Goal: Information Seeking & Learning: Learn about a topic

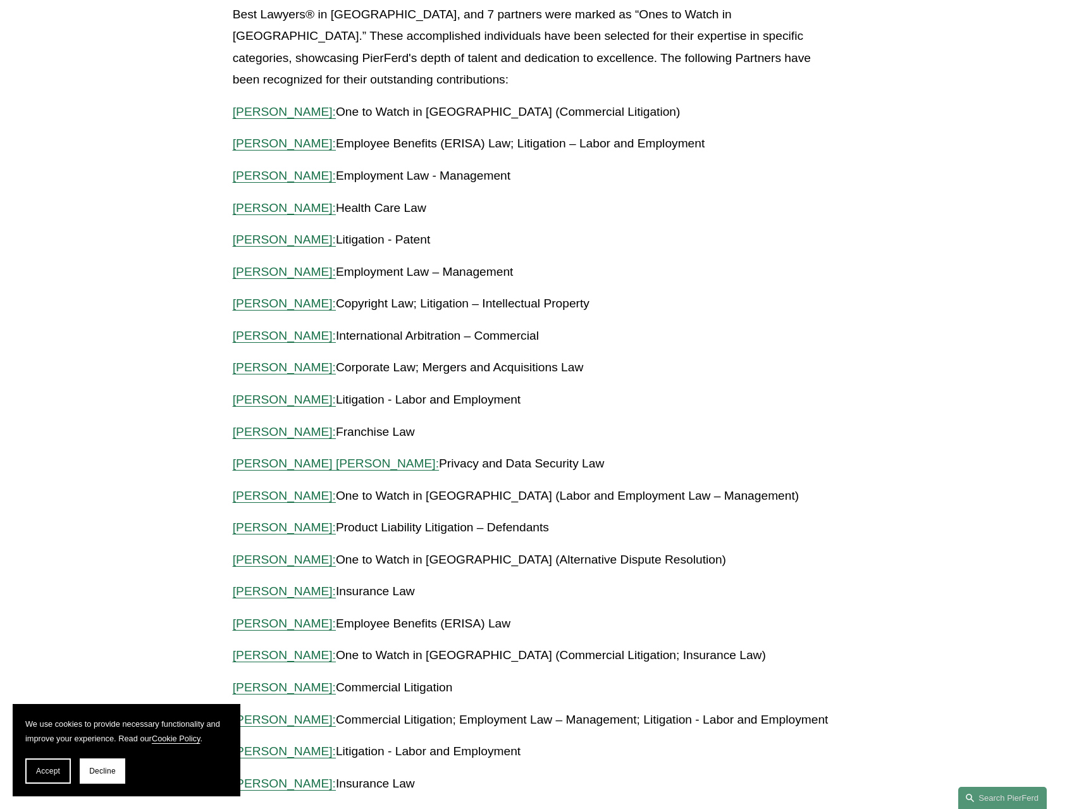
scroll to position [380, 0]
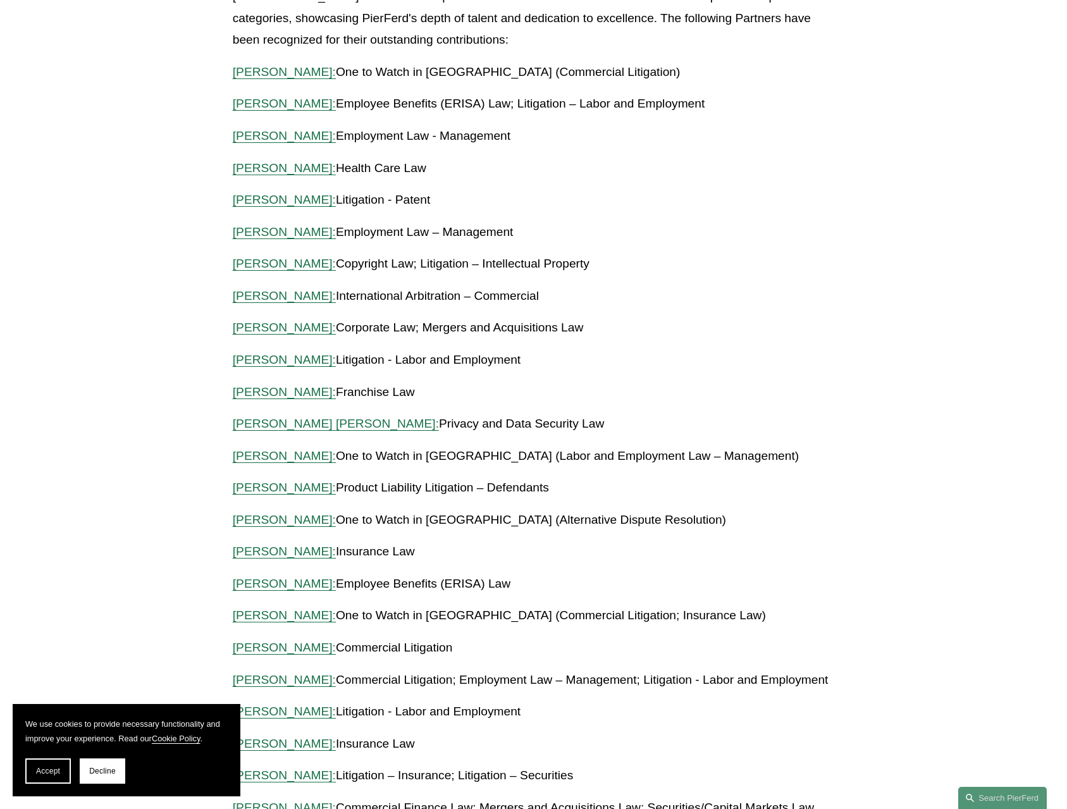
click at [307, 523] on span "James Marshall:" at bounding box center [284, 519] width 103 height 13
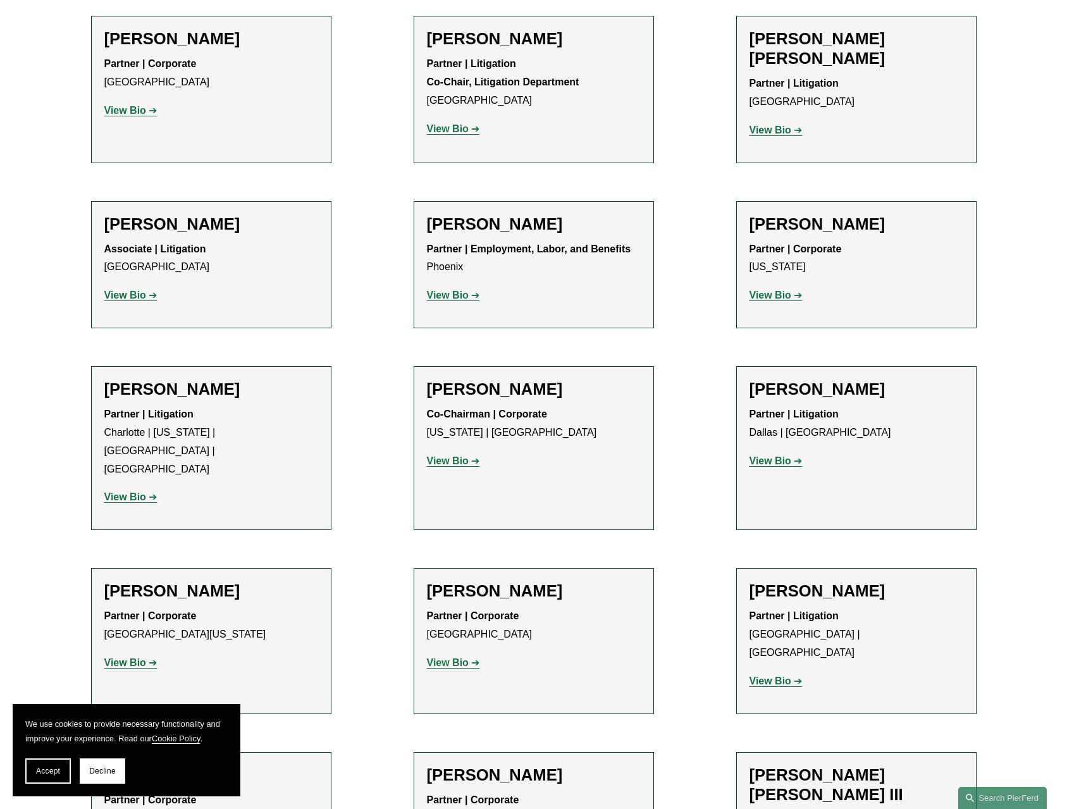
scroll to position [11196, 0]
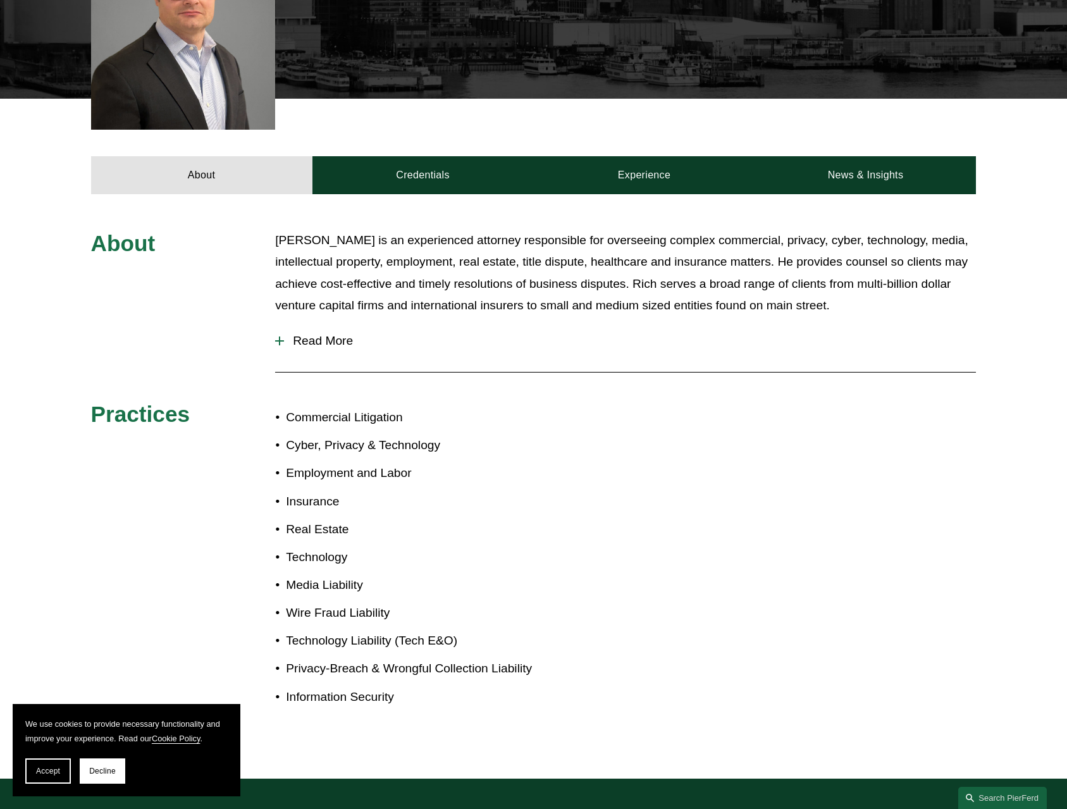
scroll to position [190, 0]
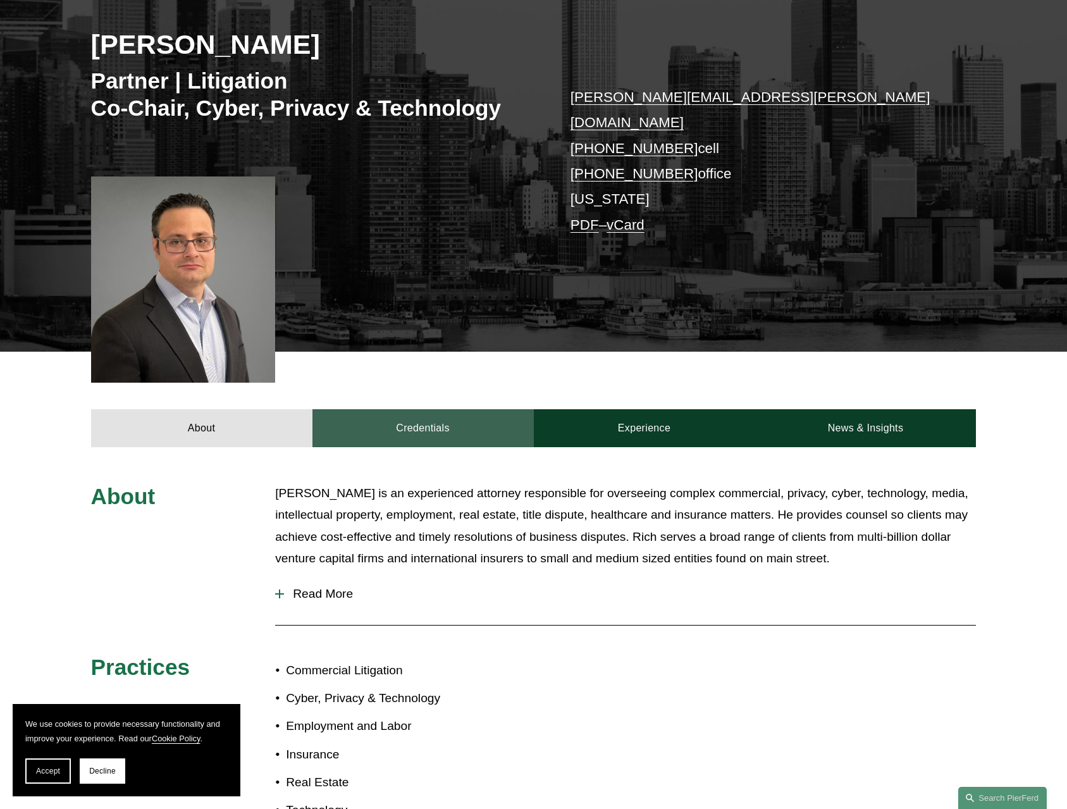
click at [397, 409] on link "Credentials" at bounding box center [422, 428] width 221 height 38
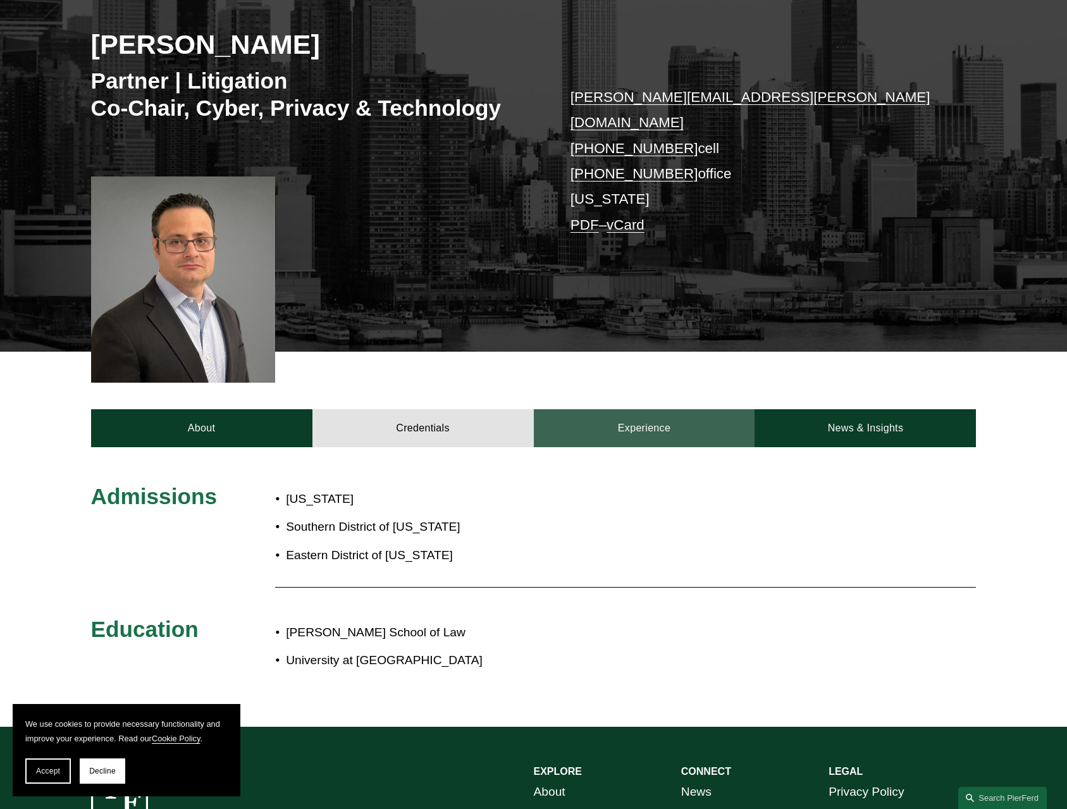
click at [643, 409] on link "Experience" at bounding box center [644, 428] width 221 height 38
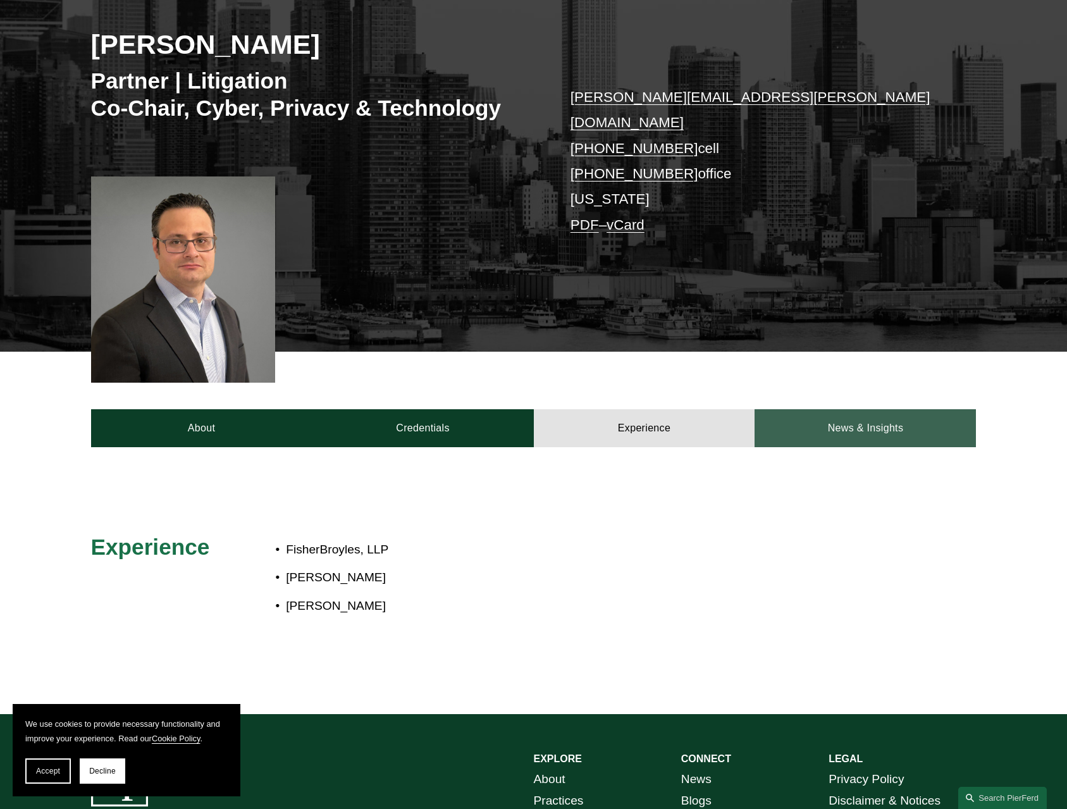
click at [860, 409] on link "News & Insights" at bounding box center [865, 428] width 221 height 38
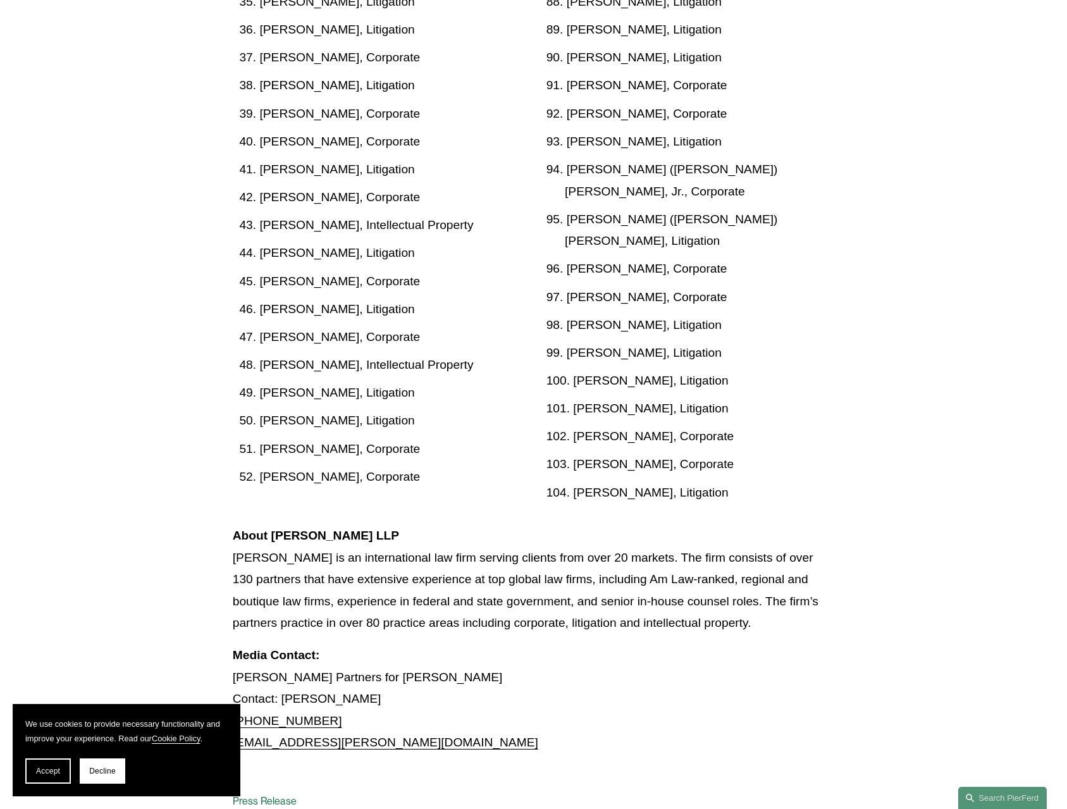
scroll to position [2016, 0]
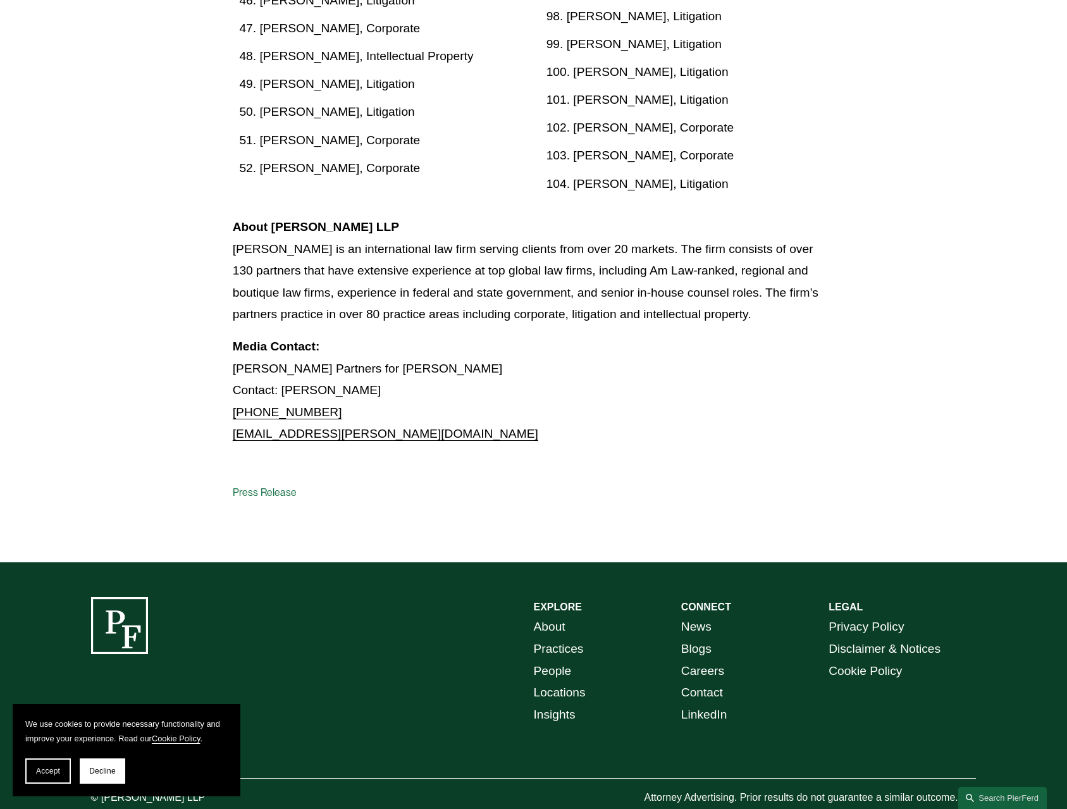
click at [559, 616] on link "About" at bounding box center [550, 627] width 32 height 22
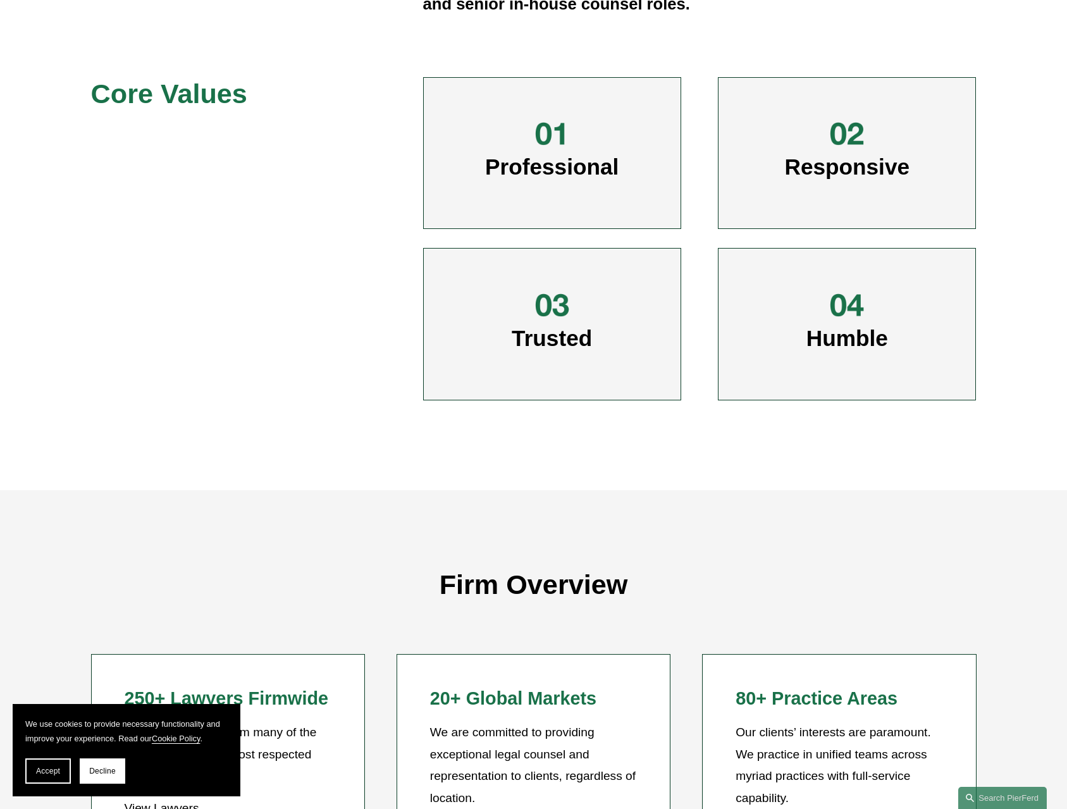
scroll to position [822, 0]
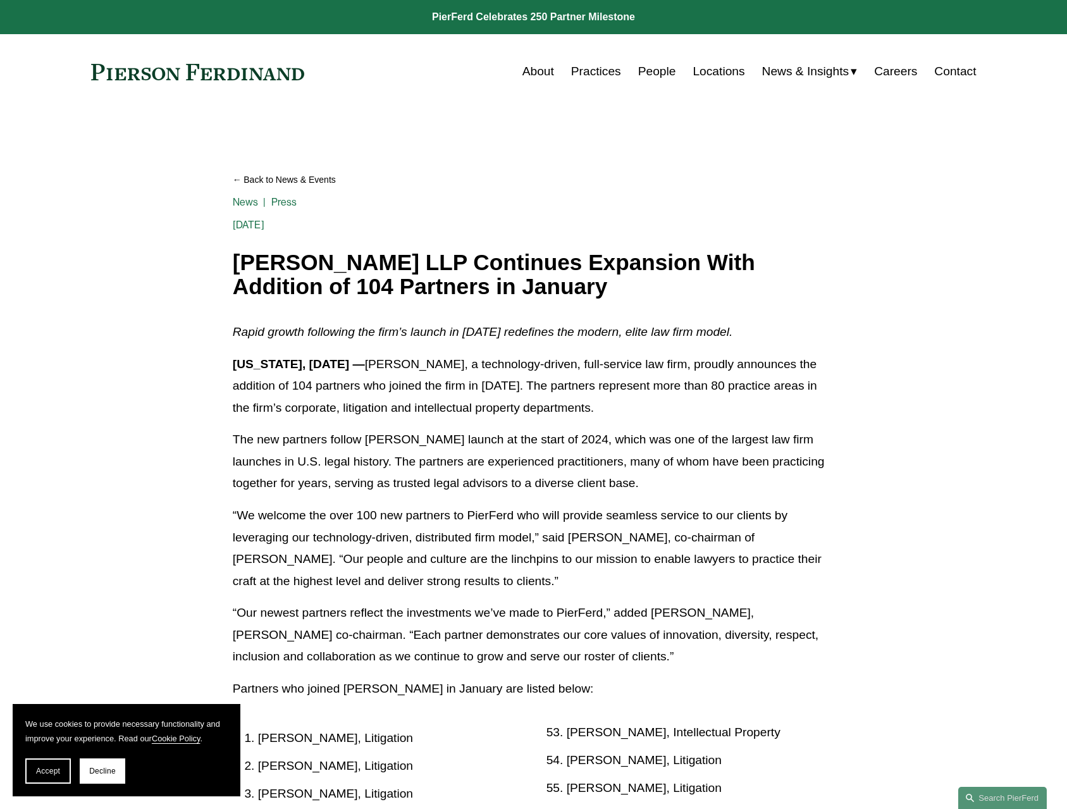
click at [536, 70] on link "About" at bounding box center [538, 71] width 32 height 24
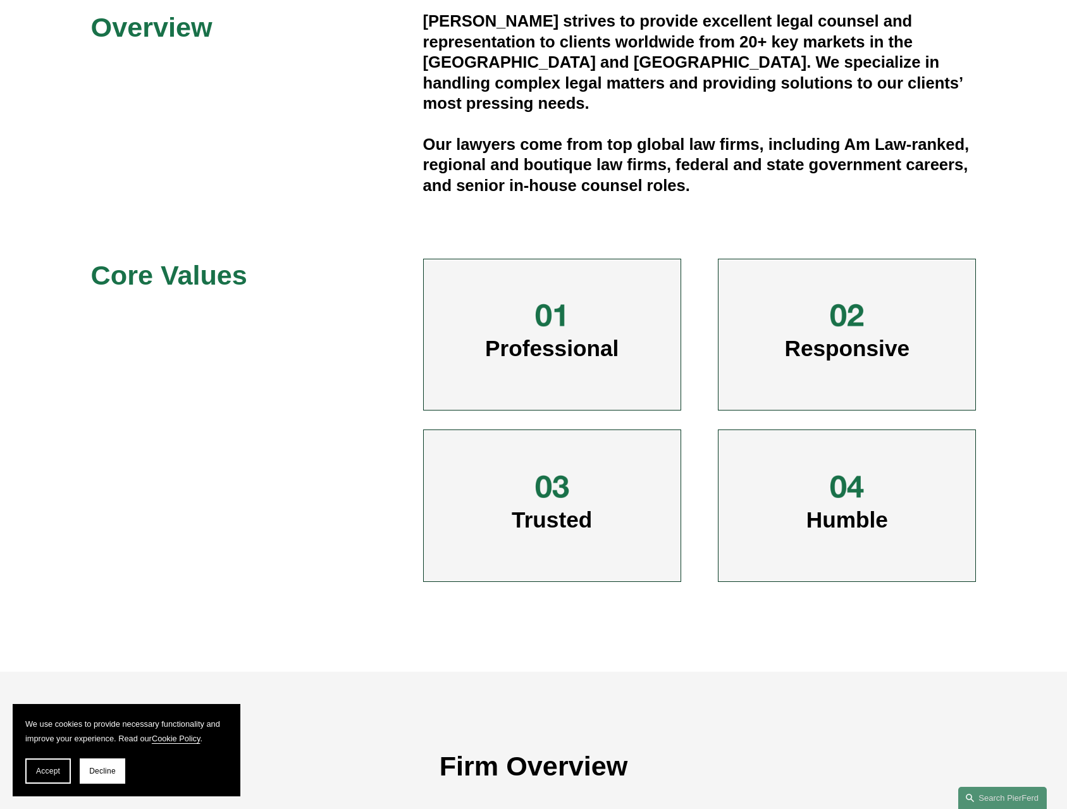
scroll to position [506, 0]
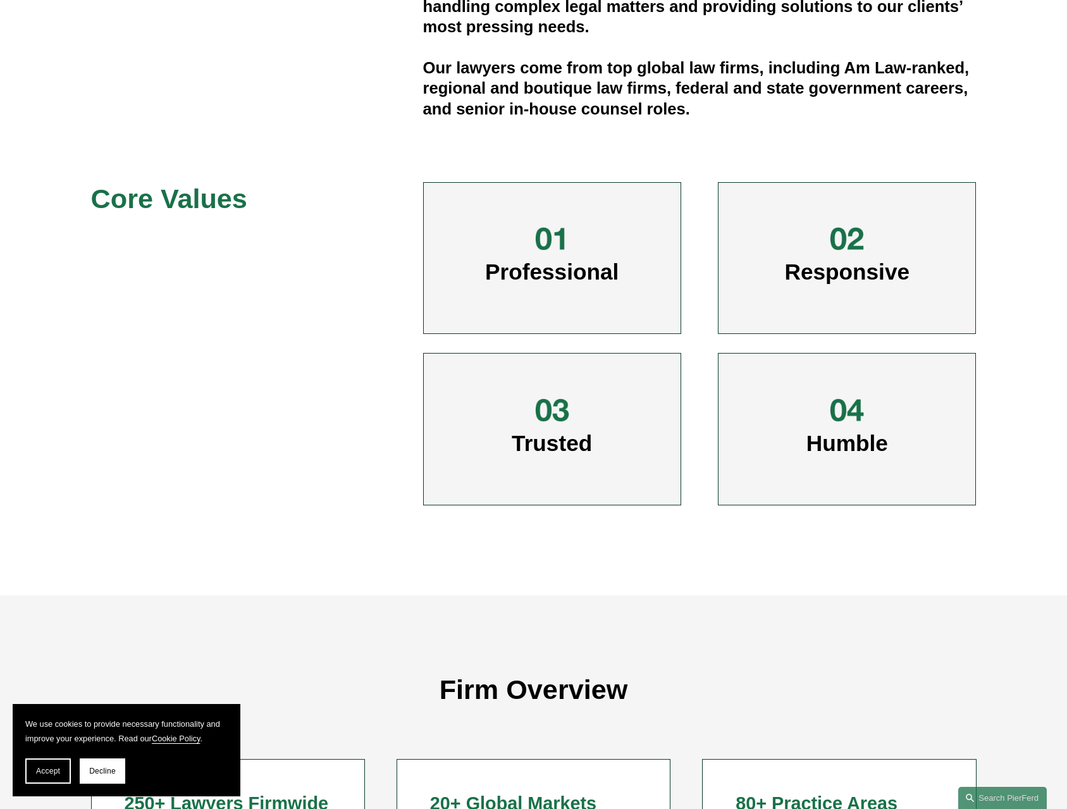
click at [781, 462] on div "Humble" at bounding box center [847, 429] width 258 height 152
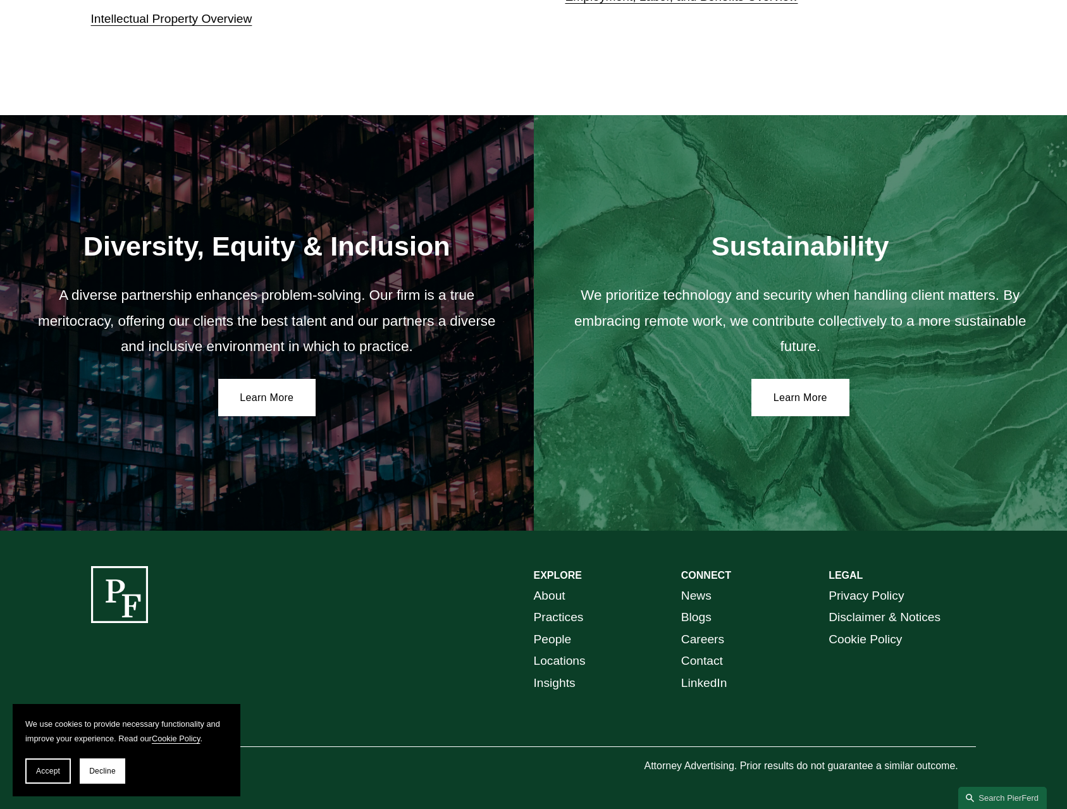
scroll to position [2024, 0]
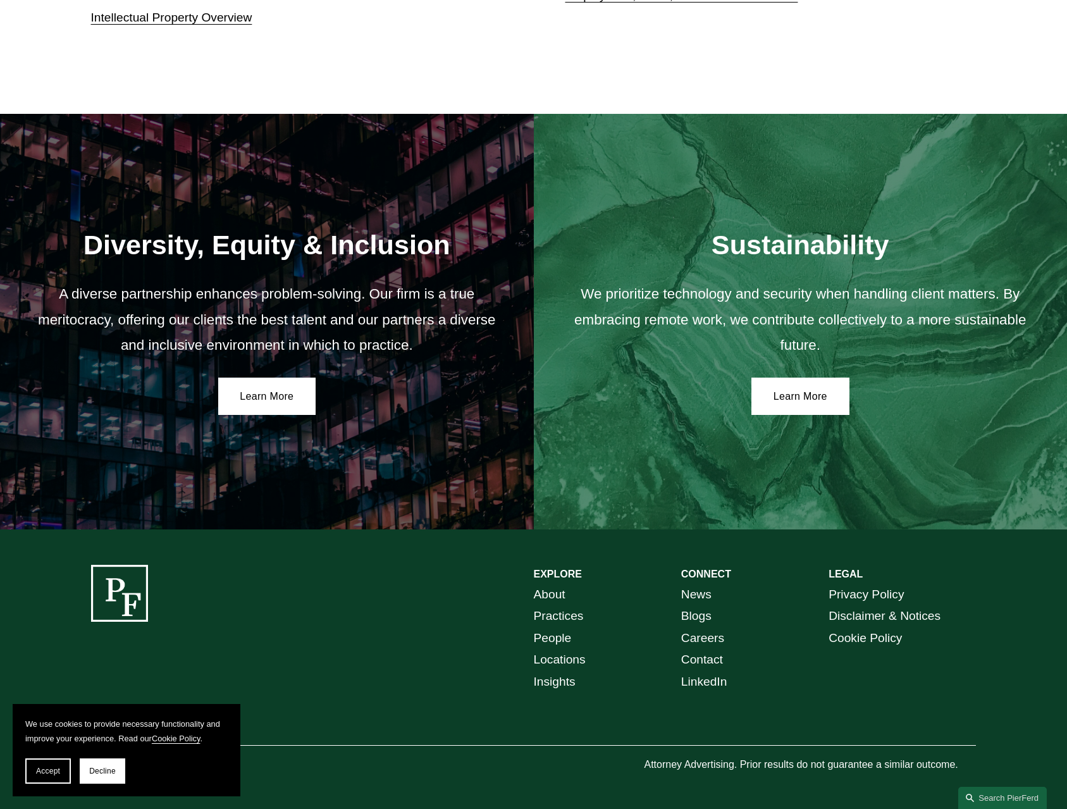
click at [558, 667] on link "Locations" at bounding box center [560, 660] width 52 height 22
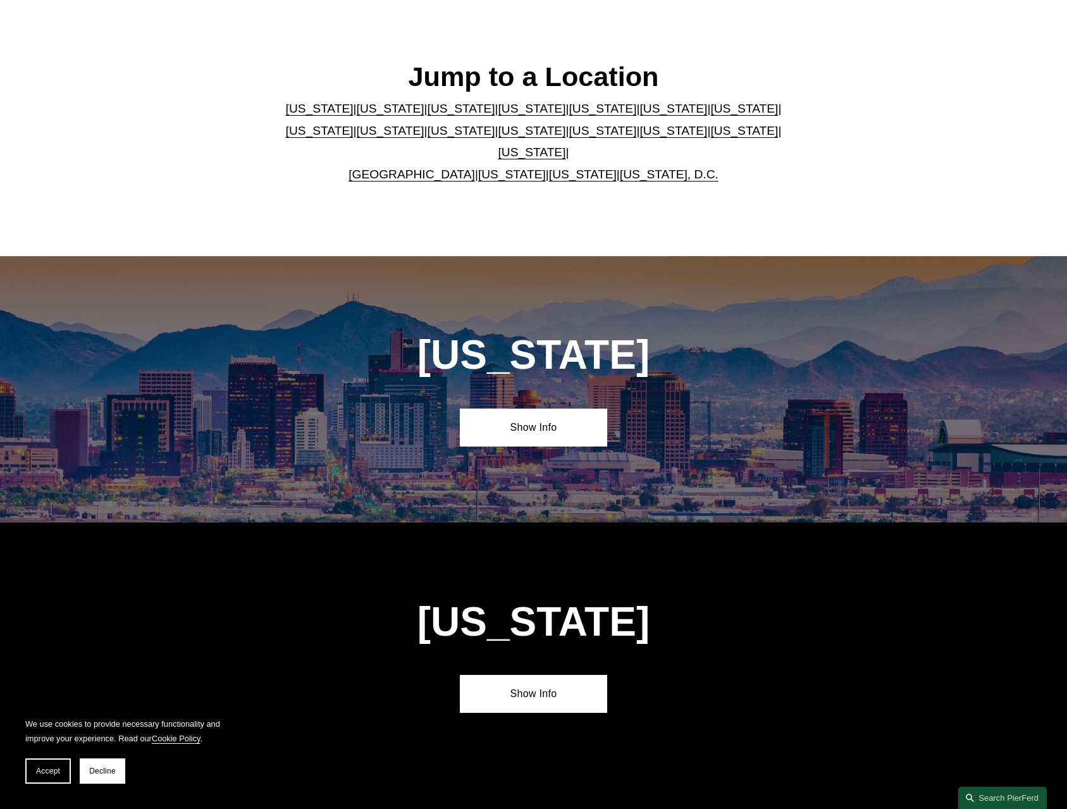
scroll to position [569, 0]
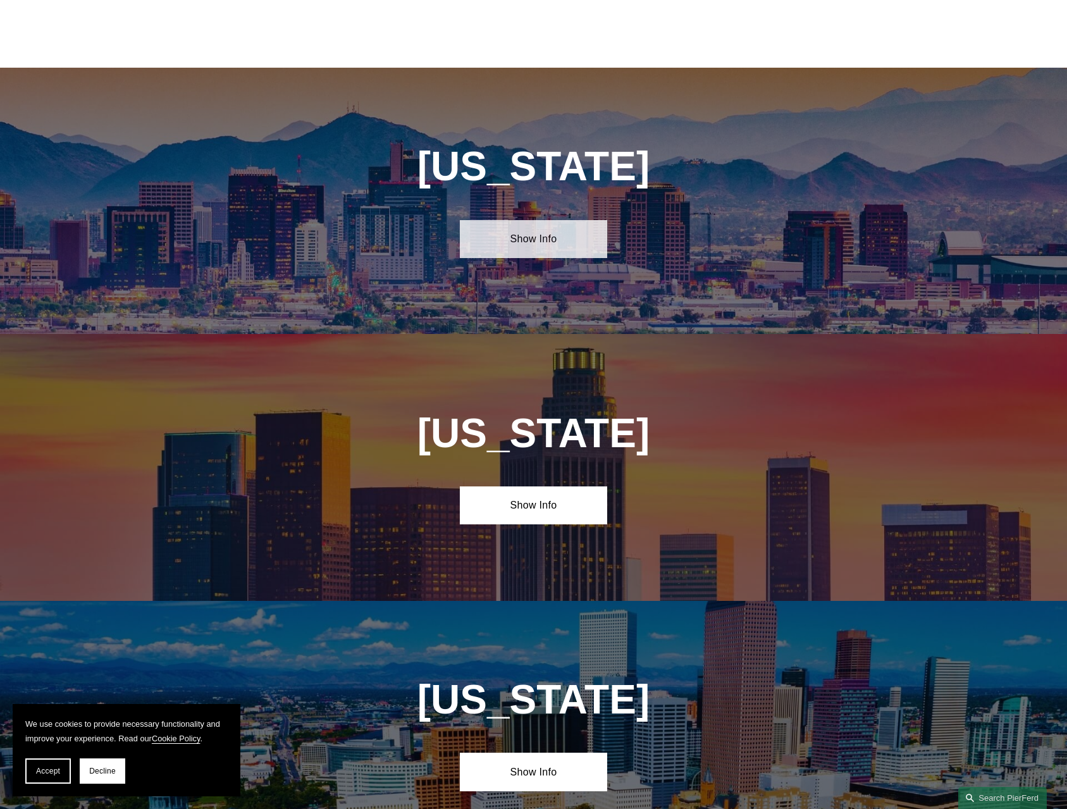
click at [584, 248] on link "Show Info" at bounding box center [533, 239] width 147 height 38
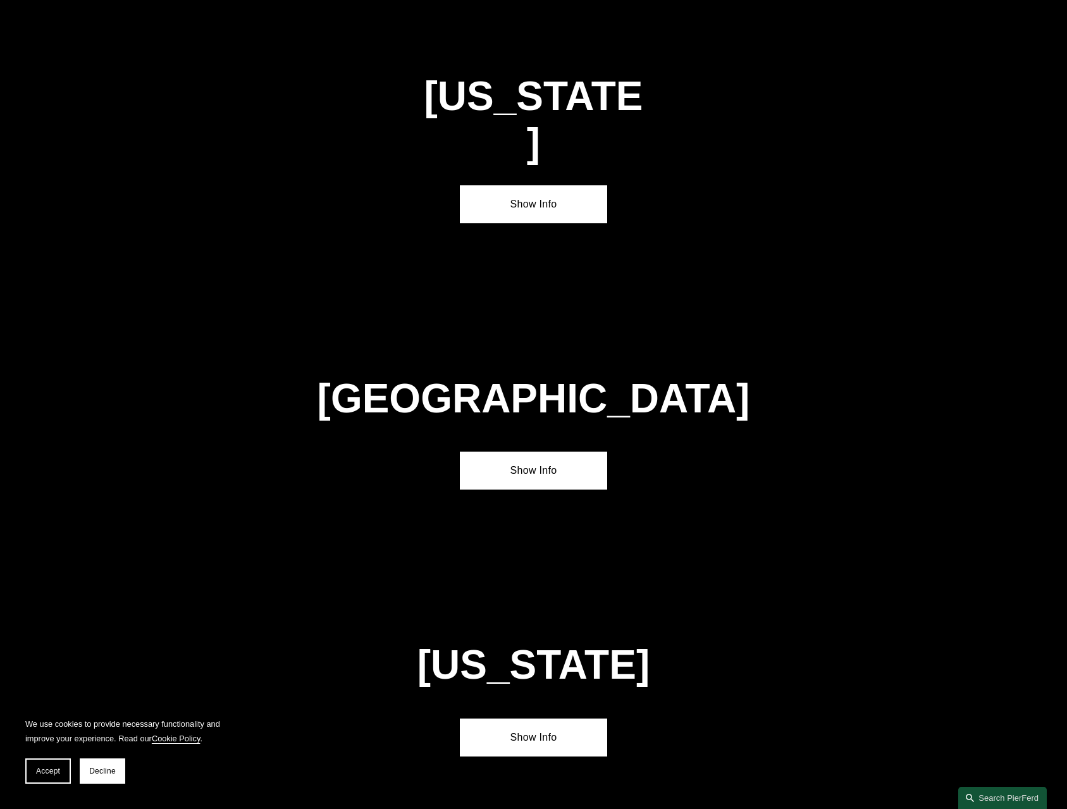
scroll to position [4763, 0]
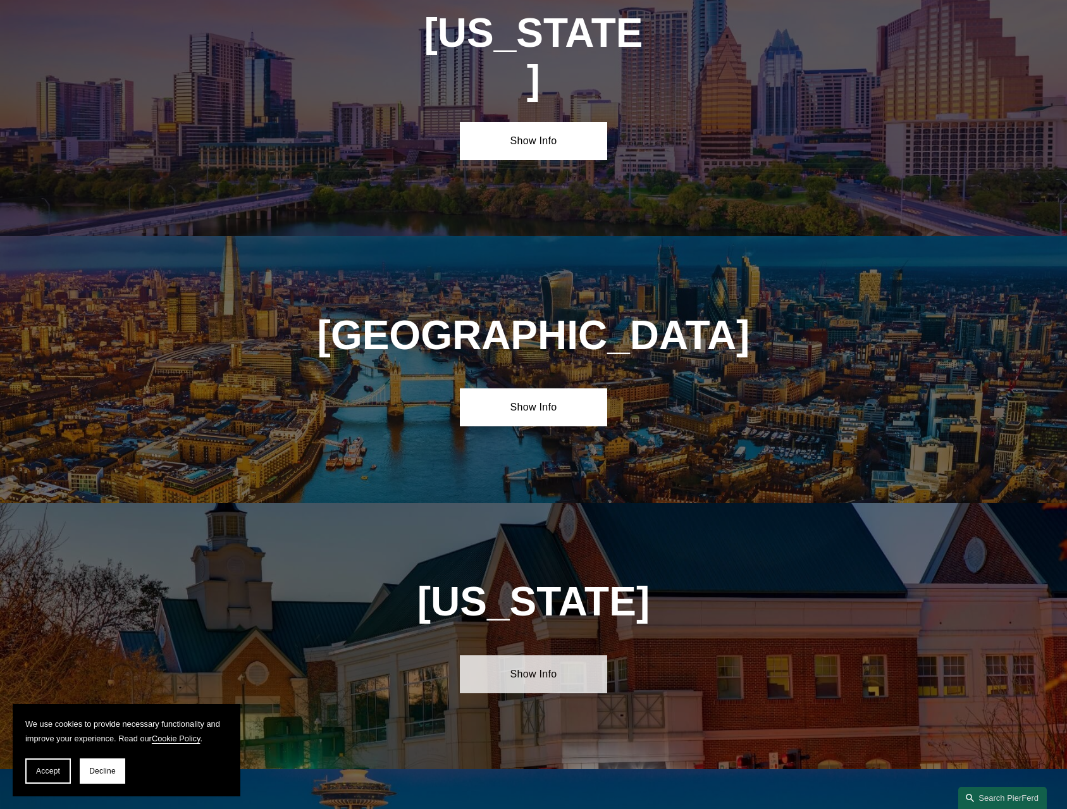
click at [526, 655] on link "Show Info" at bounding box center [533, 674] width 147 height 38
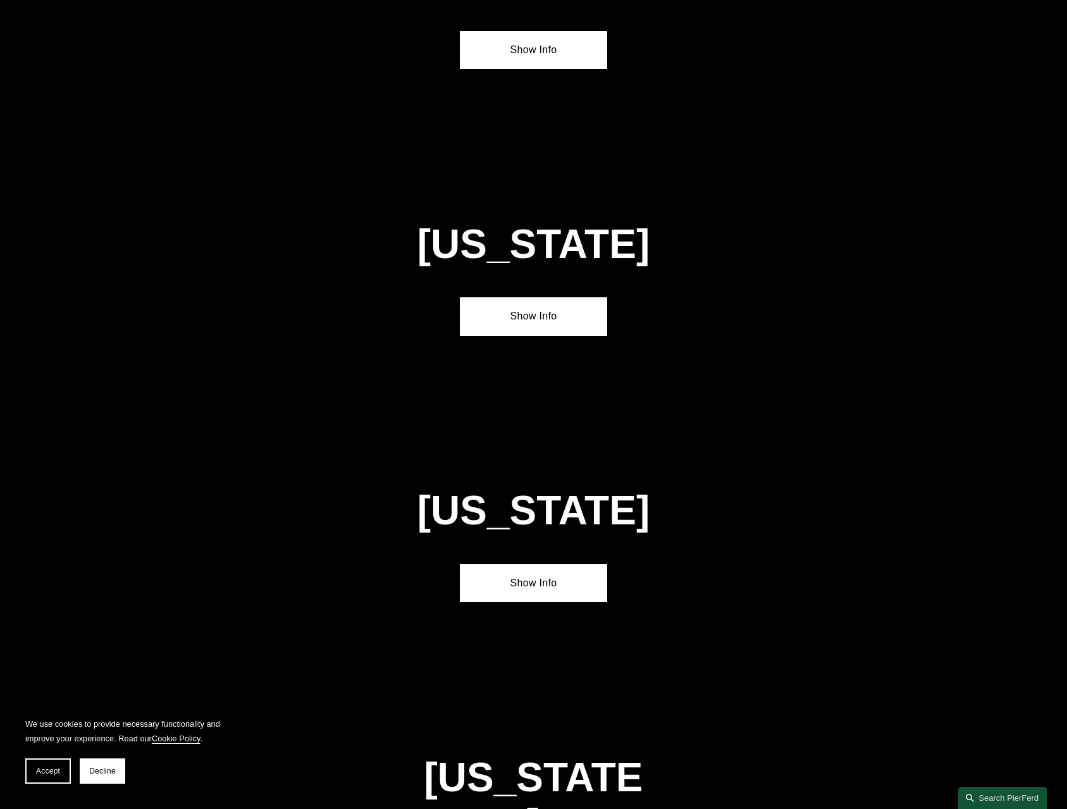
scroll to position [3371, 0]
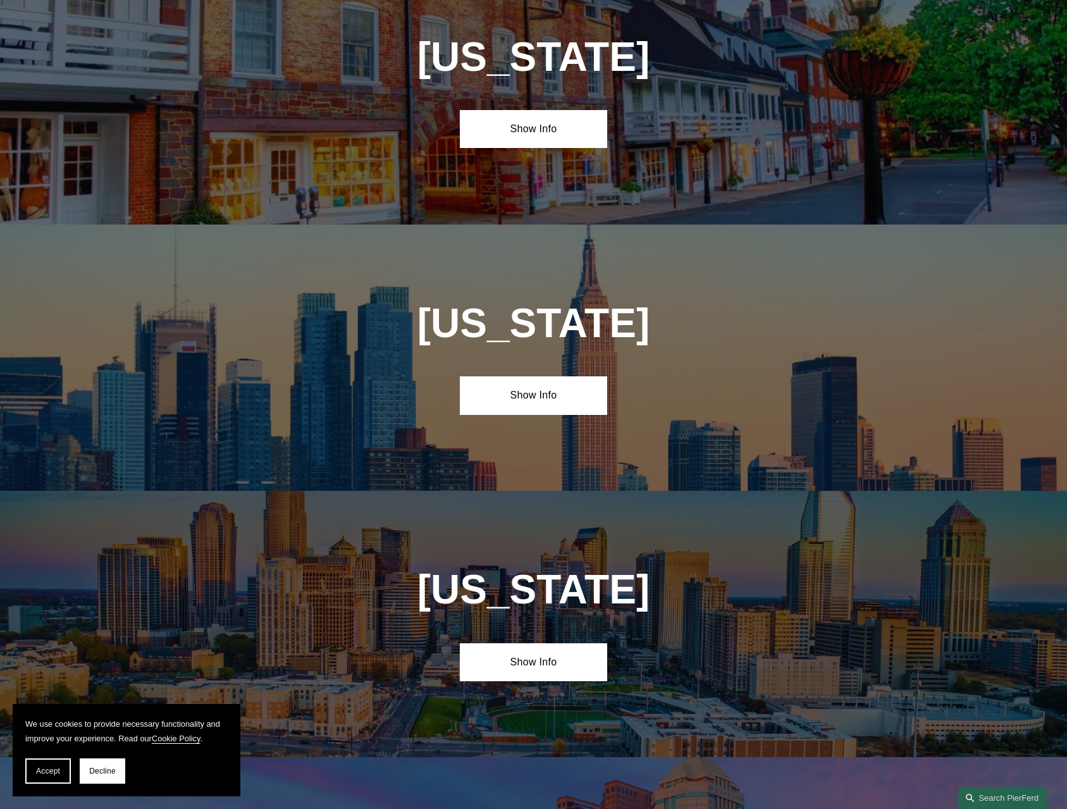
click at [559, 567] on h1 "[US_STATE]" at bounding box center [533, 590] width 369 height 46
click at [543, 643] on link "Show Info" at bounding box center [533, 662] width 147 height 38
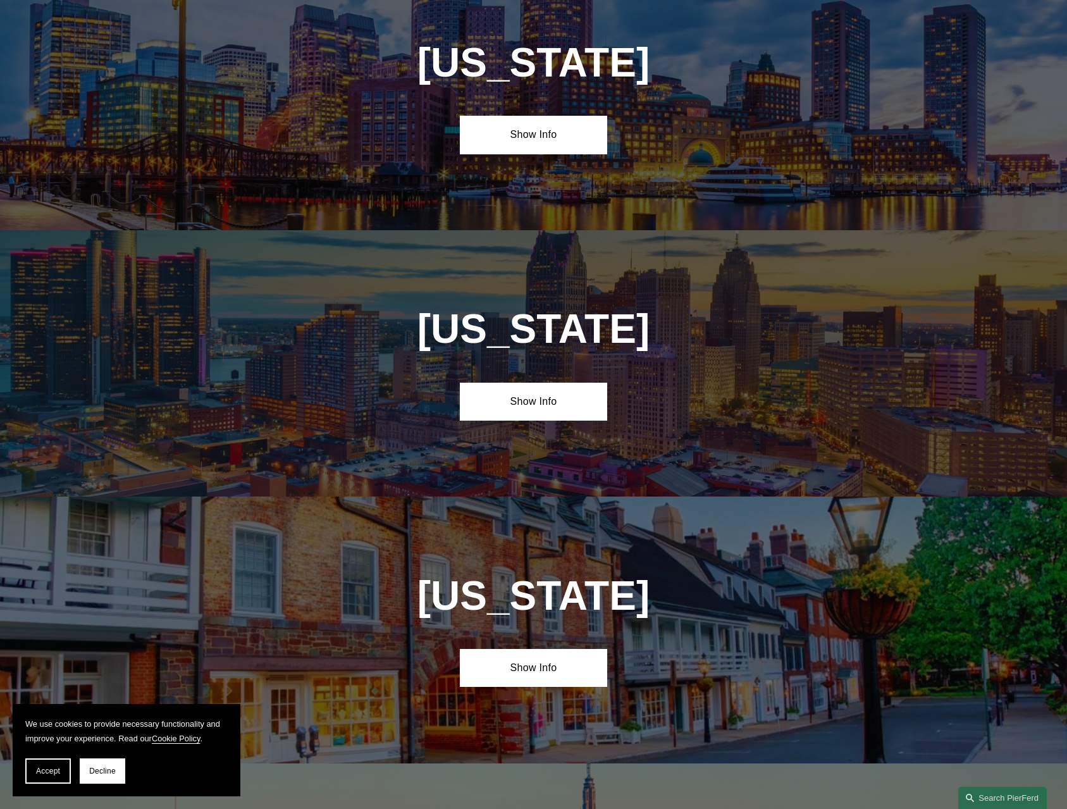
scroll to position [2802, 0]
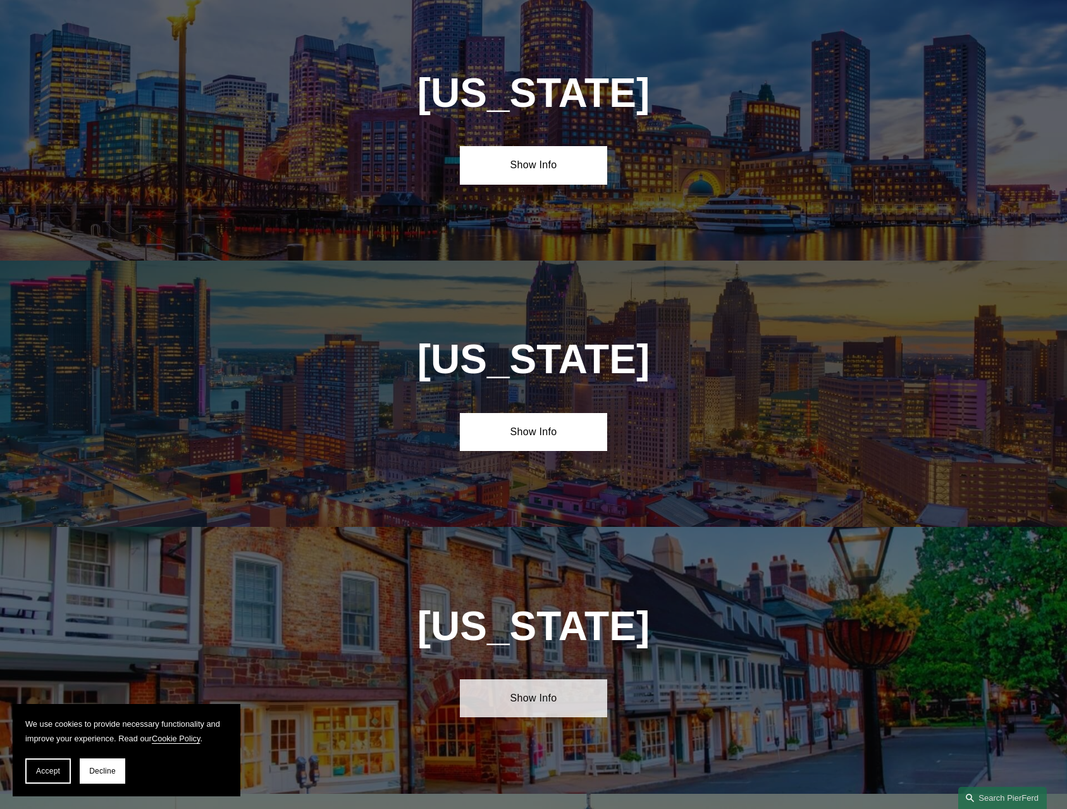
click at [528, 679] on link "Show Info" at bounding box center [533, 698] width 147 height 38
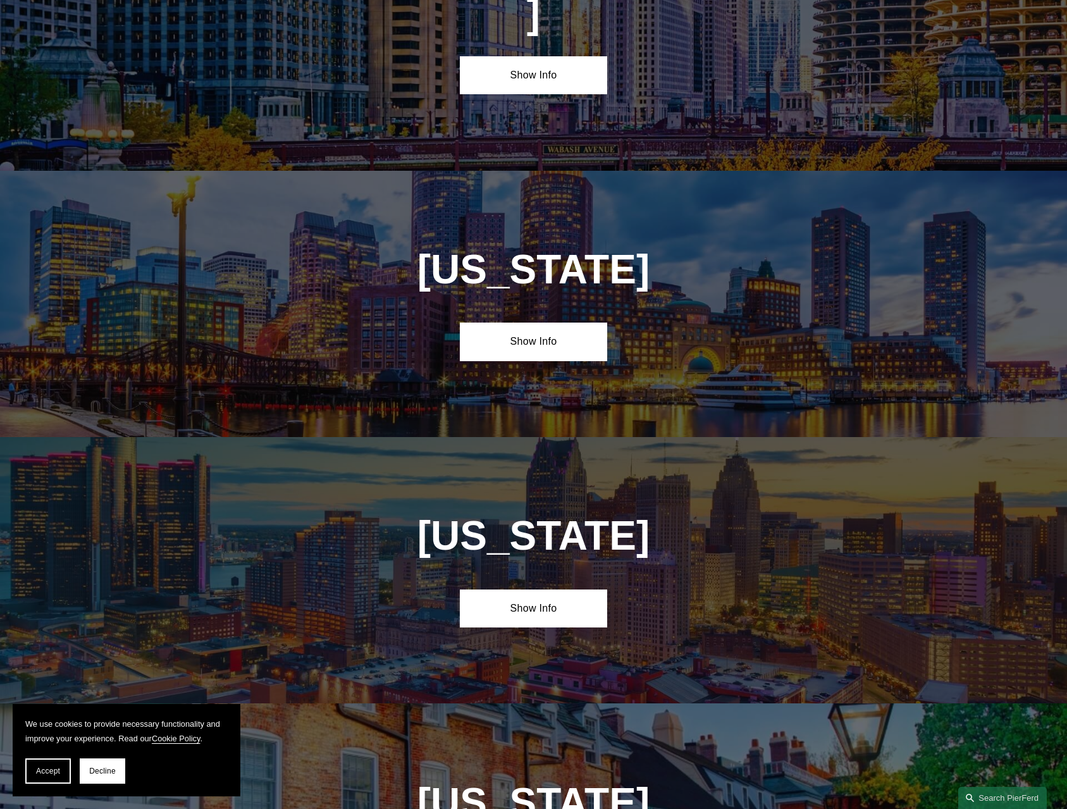
scroll to position [2549, 0]
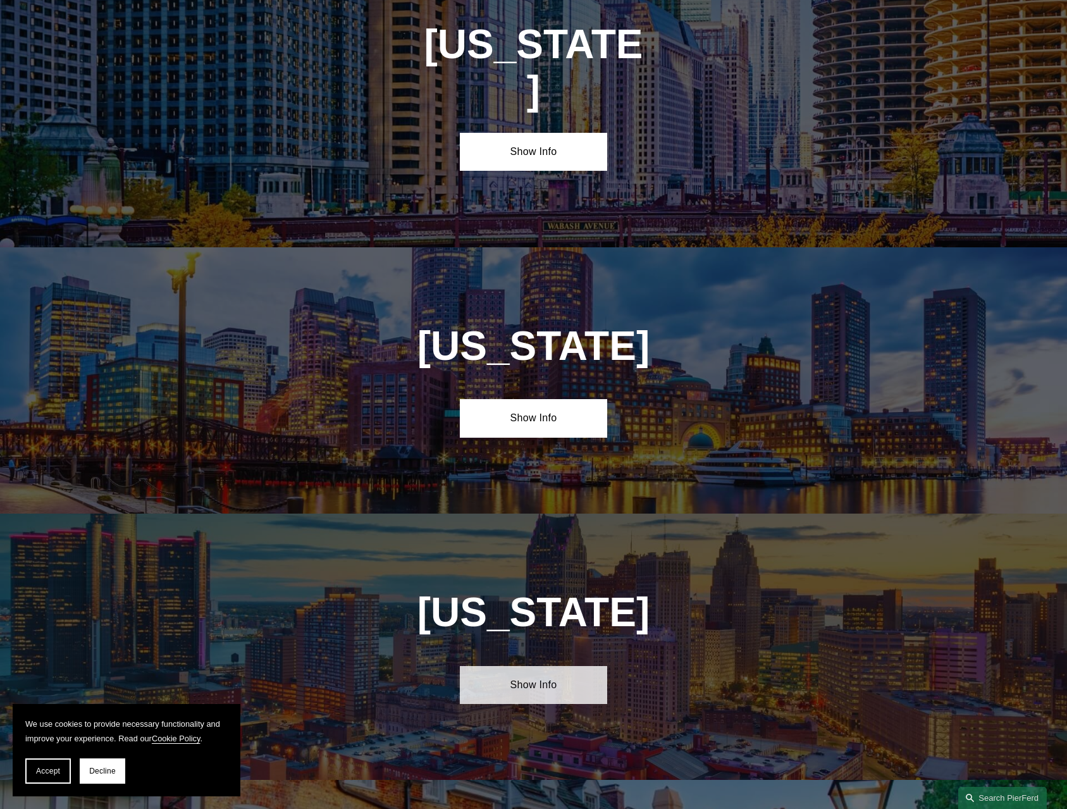
click at [560, 666] on link "Show Info" at bounding box center [533, 685] width 147 height 38
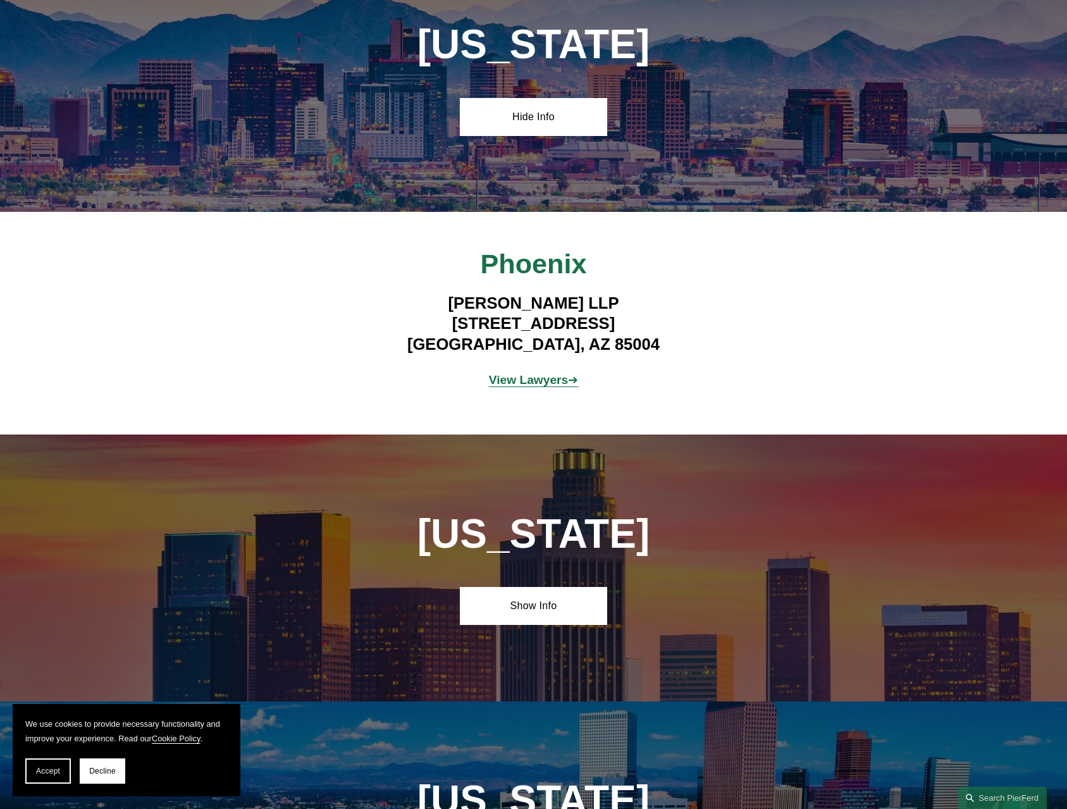
scroll to position [652, 0]
